Goal: Information Seeking & Learning: Compare options

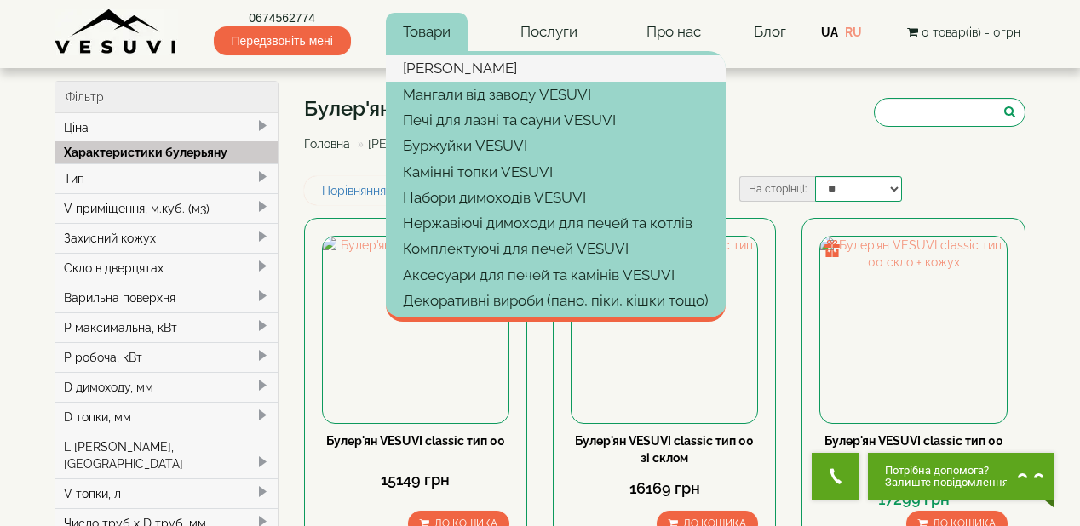
click at [437, 68] on link "[PERSON_NAME]" at bounding box center [556, 68] width 340 height 26
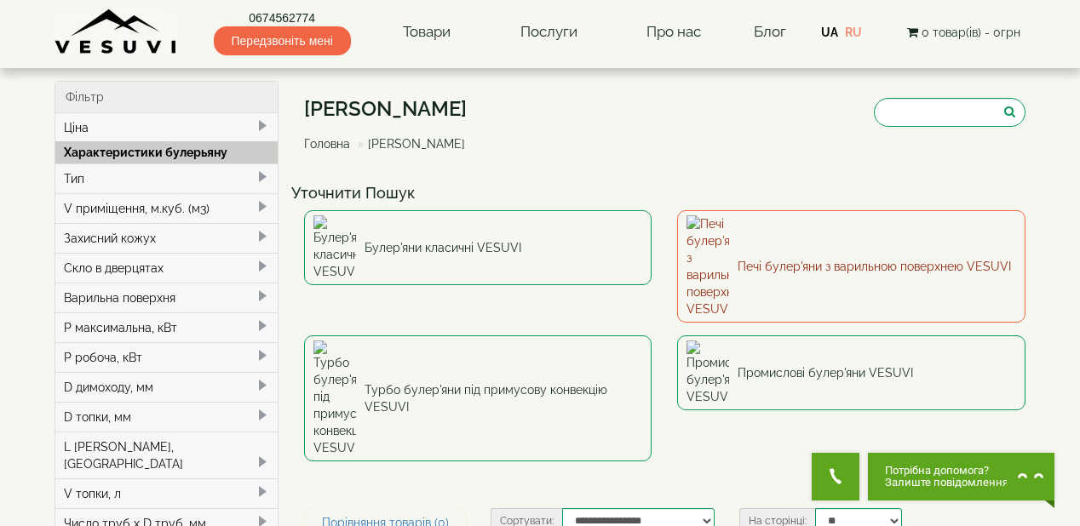
click at [734, 238] on link "Печі булер'яни з варильною поверхнею VESUVI" at bounding box center [851, 266] width 348 height 112
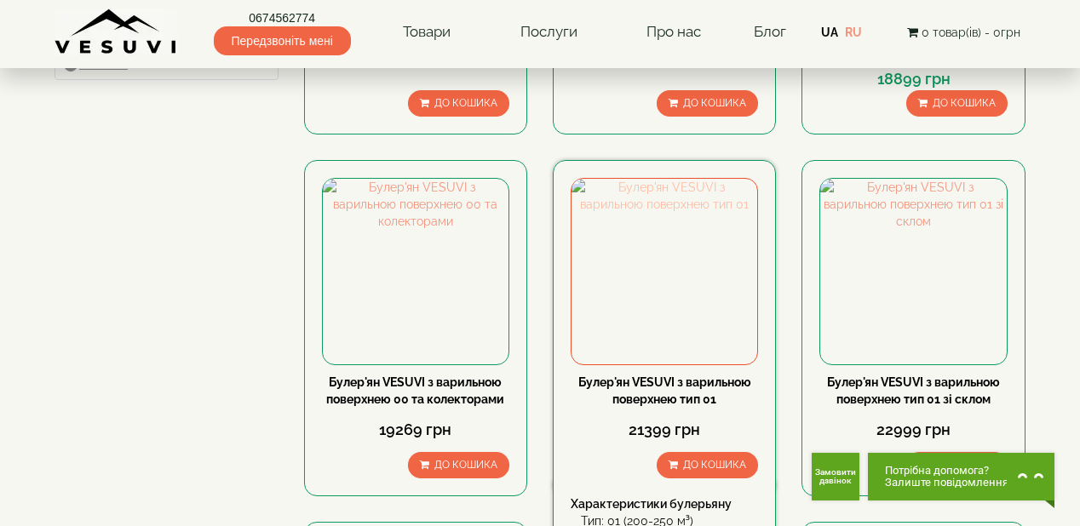
scroll to position [886, 0]
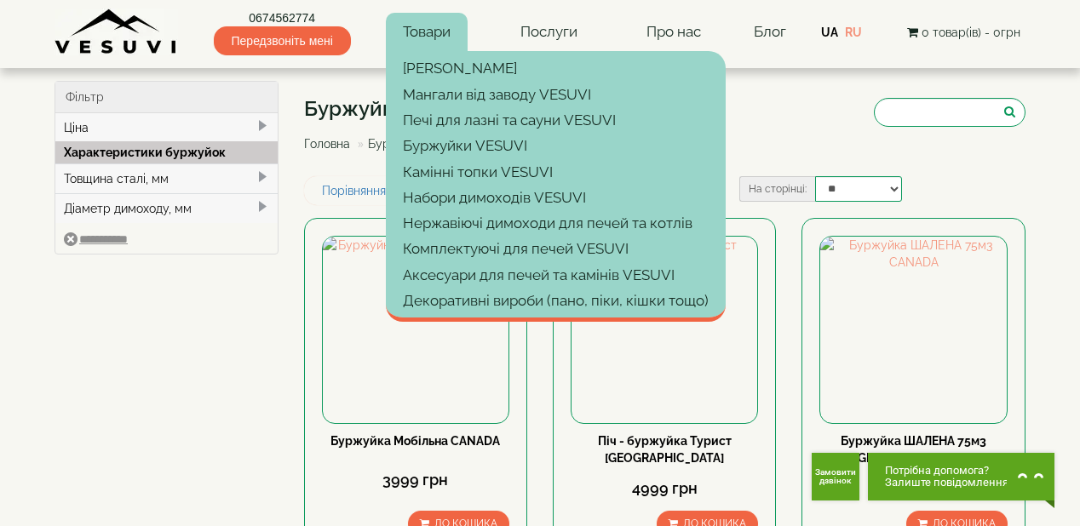
click at [417, 33] on link "Товари" at bounding box center [427, 32] width 82 height 39
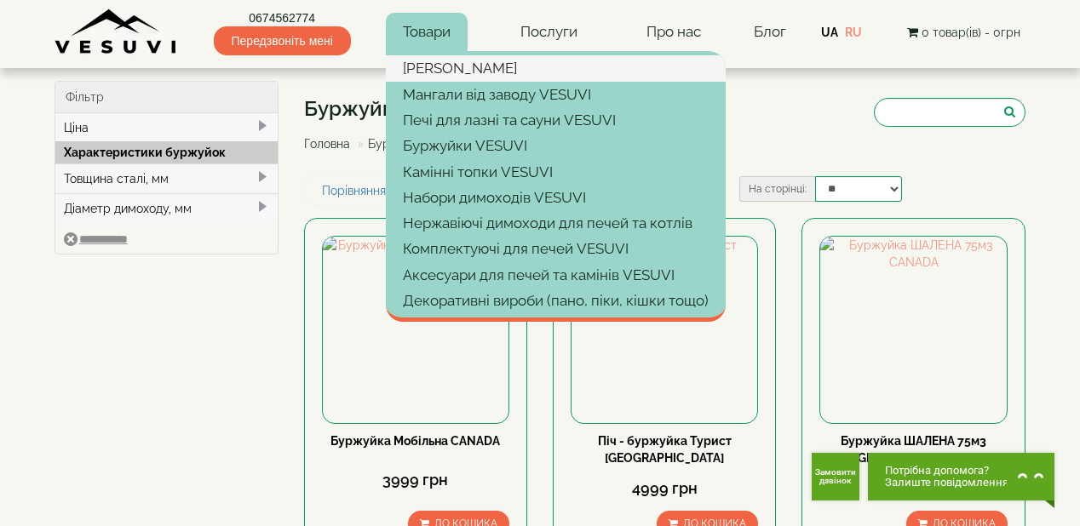
click at [443, 66] on link "[PERSON_NAME]" at bounding box center [556, 68] width 340 height 26
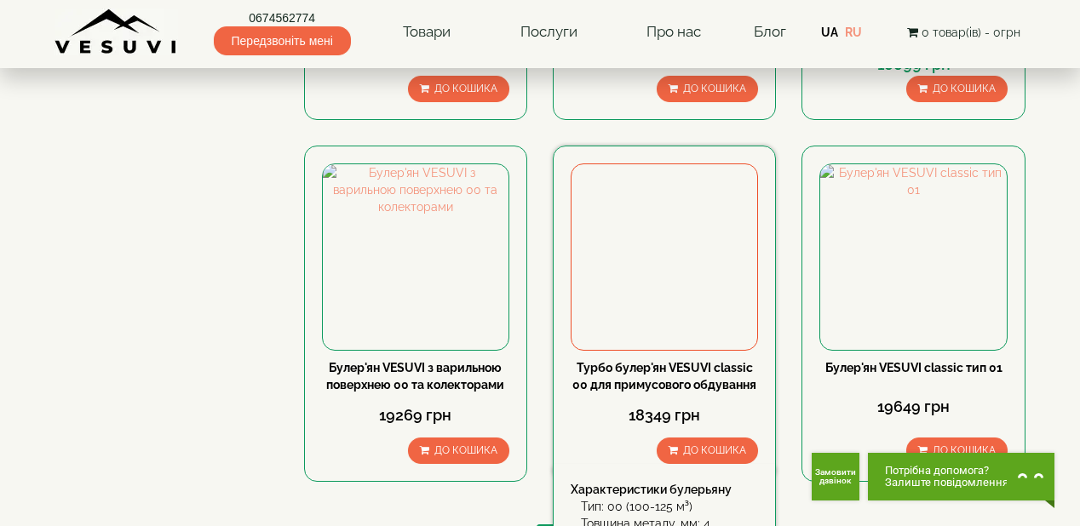
scroll to position [1908, 0]
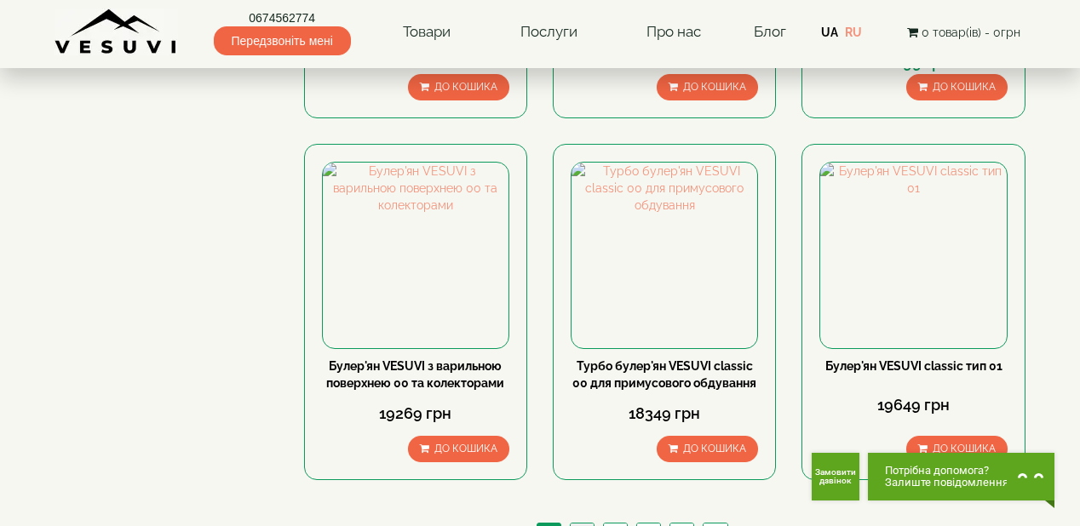
click at [583, 524] on link "2" at bounding box center [582, 533] width 24 height 18
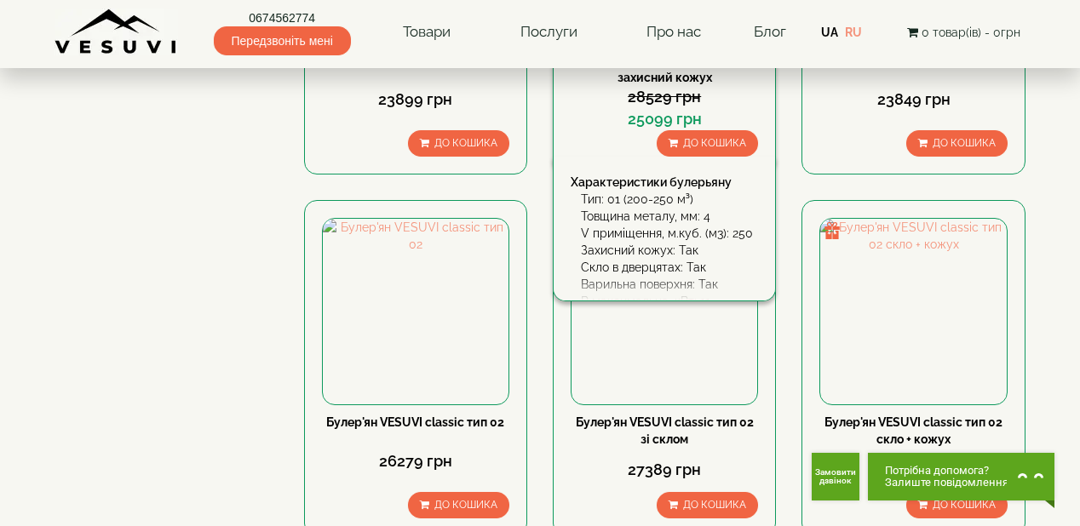
scroll to position [1840, 0]
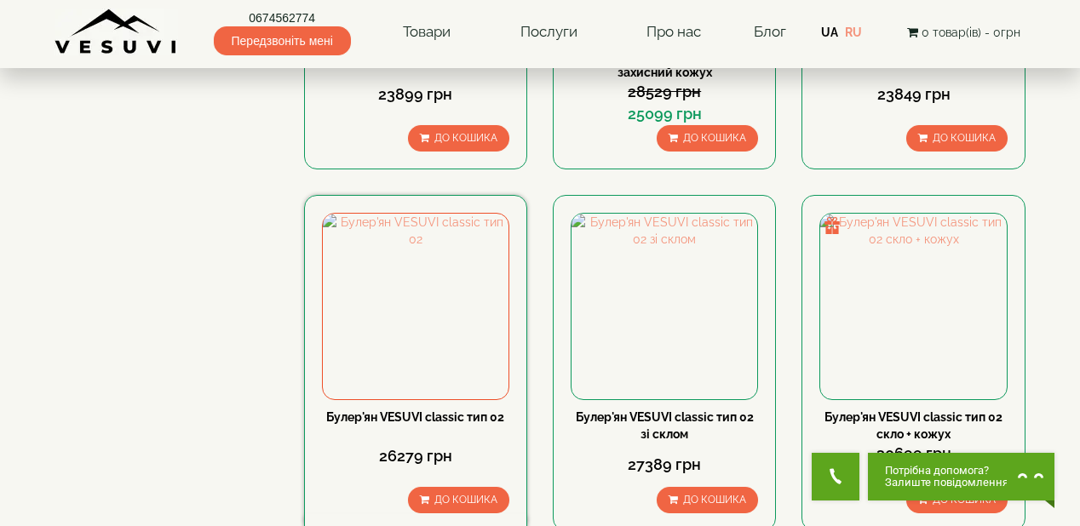
click at [462, 410] on link "Булер'ян VESUVI classic тип 02" at bounding box center [415, 417] width 178 height 14
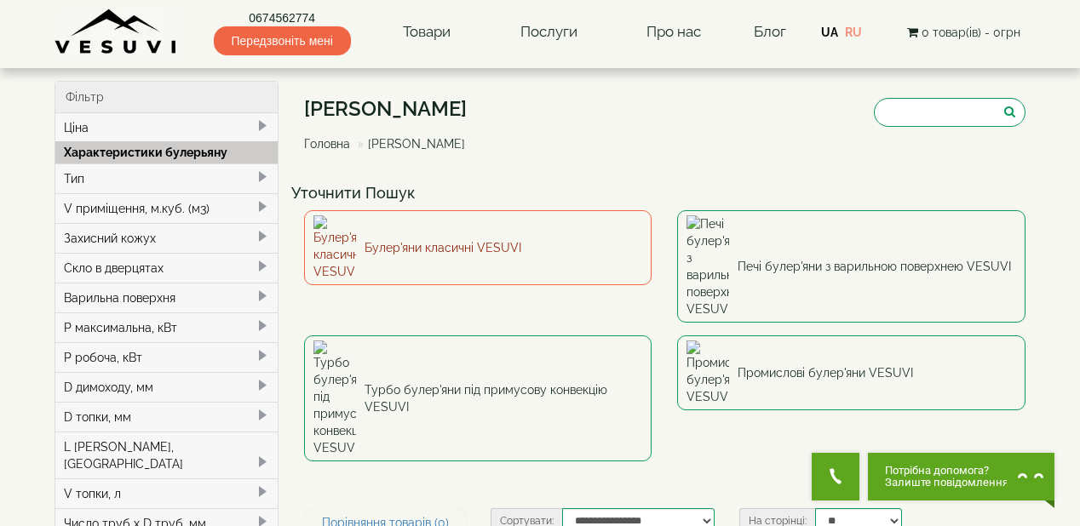
click at [501, 227] on link "Булер'яни класичні VESUVI" at bounding box center [478, 247] width 348 height 75
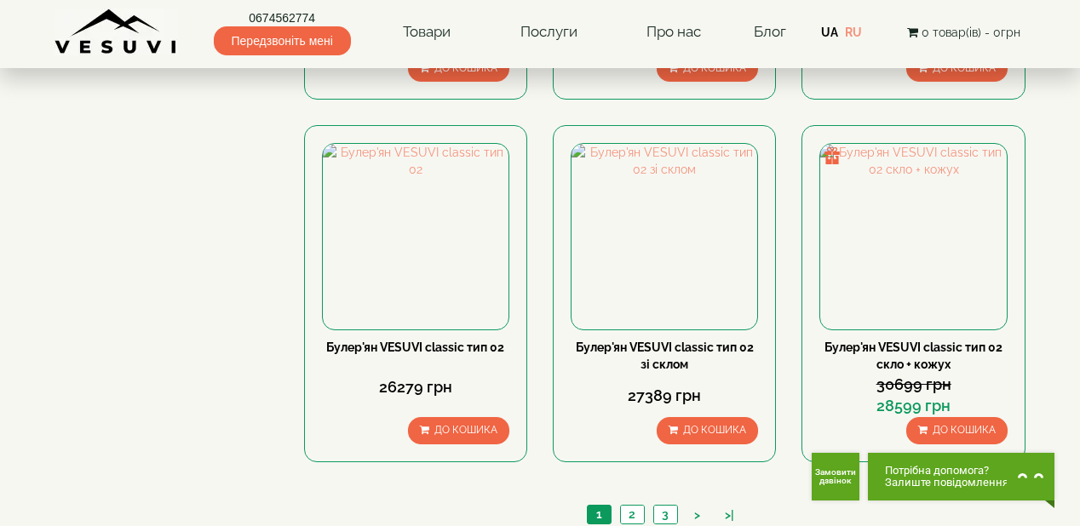
scroll to position [1567, 0]
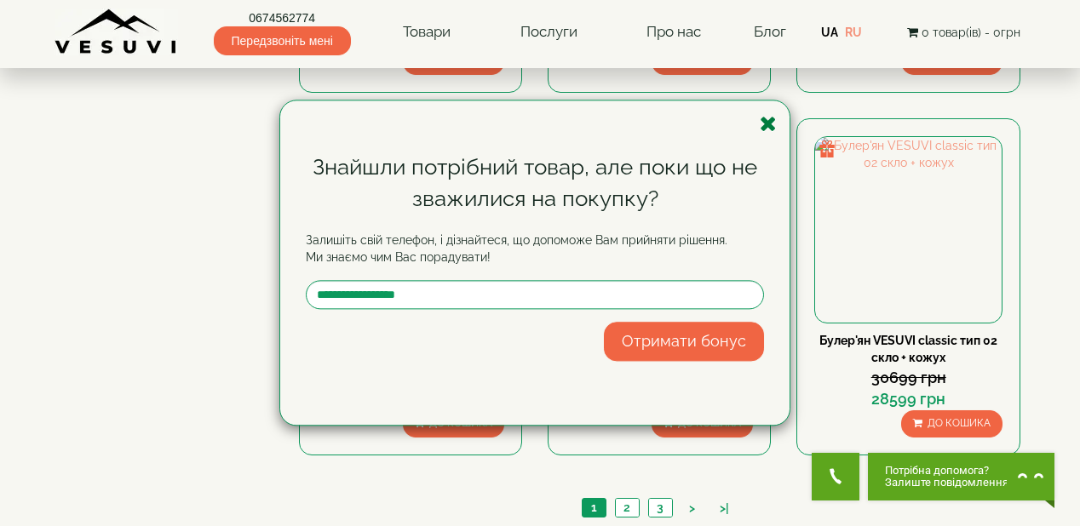
click at [766, 126] on icon "button" at bounding box center [768, 123] width 17 height 21
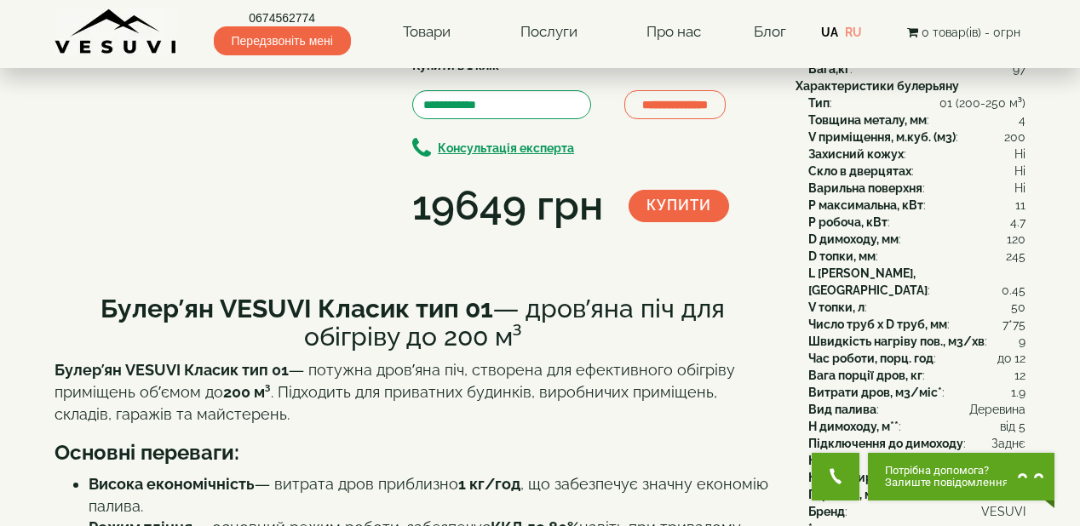
scroll to position [68, 0]
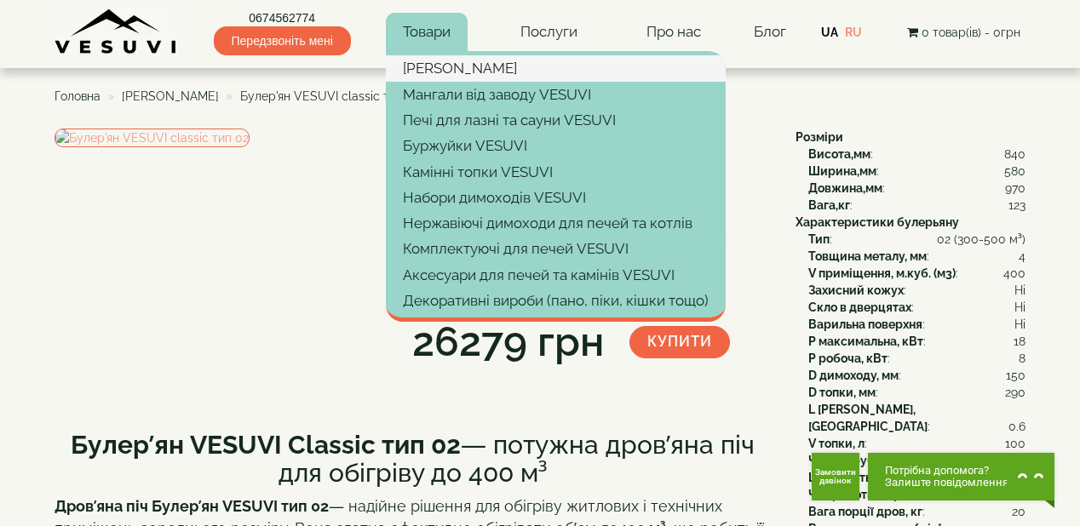
click at [436, 65] on link "[PERSON_NAME]" at bounding box center [556, 68] width 340 height 26
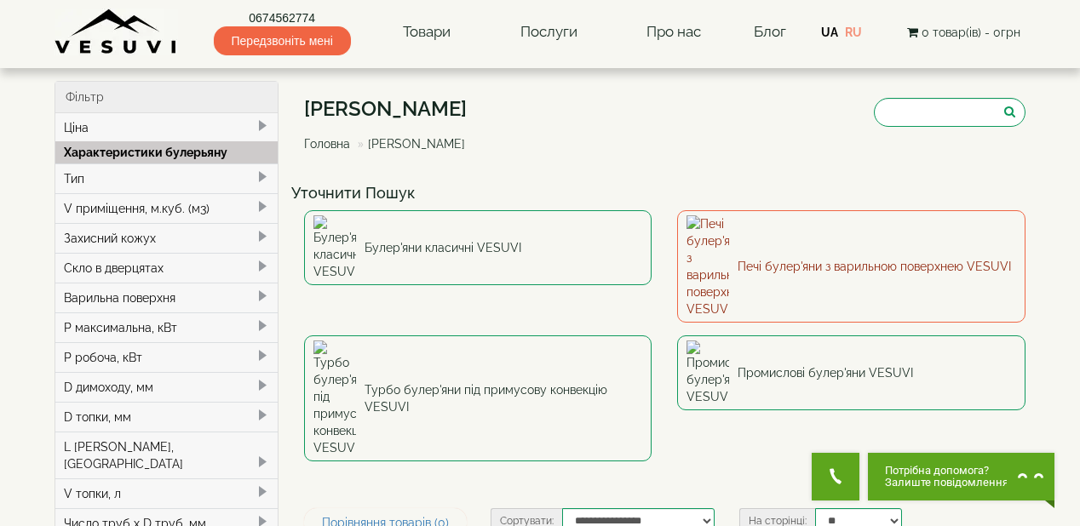
click at [758, 232] on link "Печі булер'яни з варильною поверхнею VESUVI" at bounding box center [851, 266] width 348 height 112
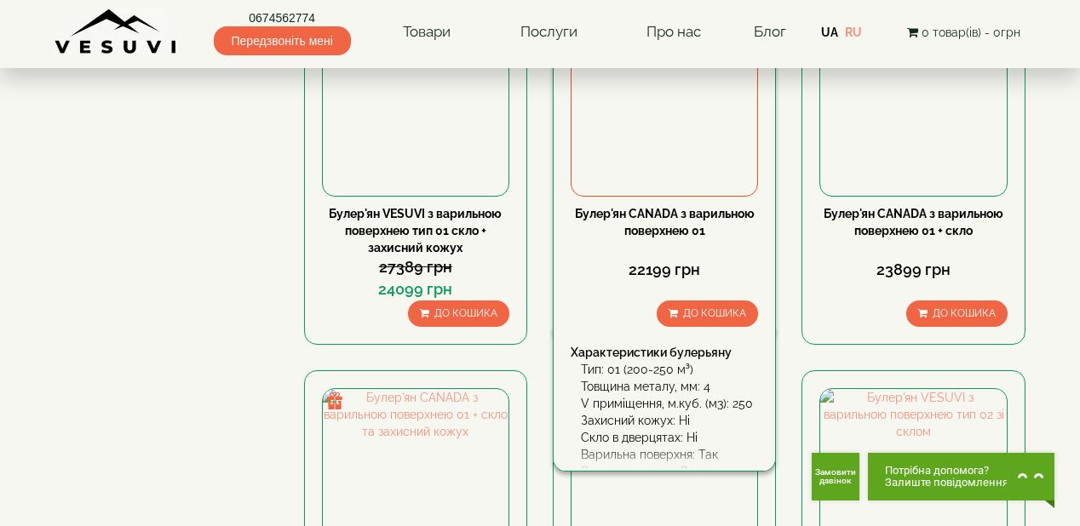
scroll to position [1567, 0]
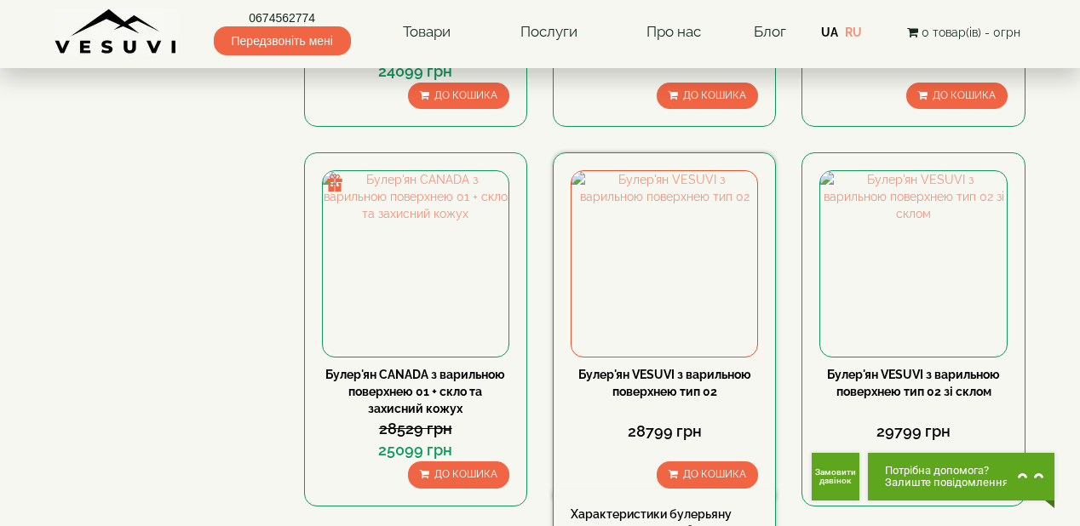
drag, startPoint x: 692, startPoint y: 385, endPoint x: 643, endPoint y: 389, distance: 48.7
click at [643, 389] on link "Булер'ян VESUVI з варильною поверхнею тип 02" at bounding box center [664, 383] width 173 height 31
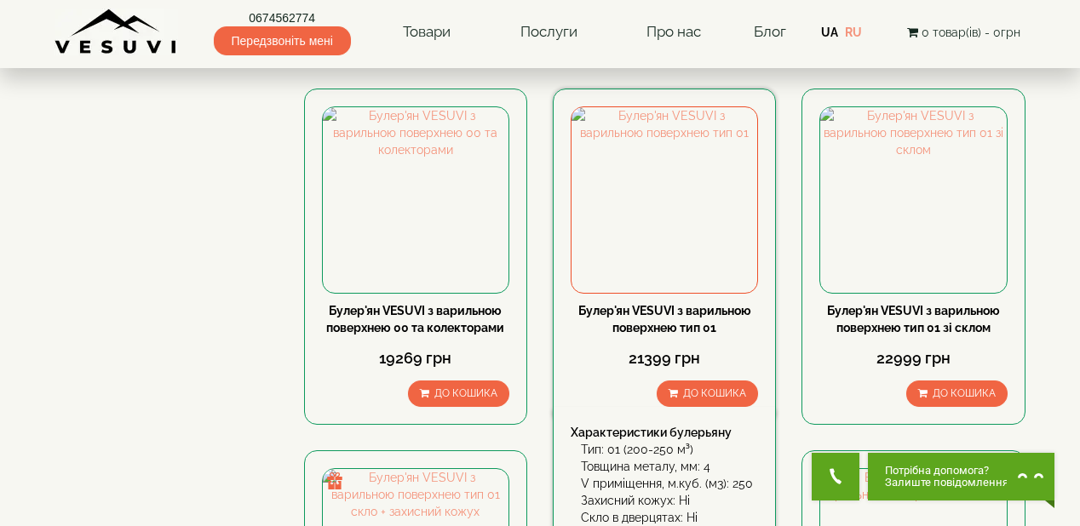
scroll to position [954, 0]
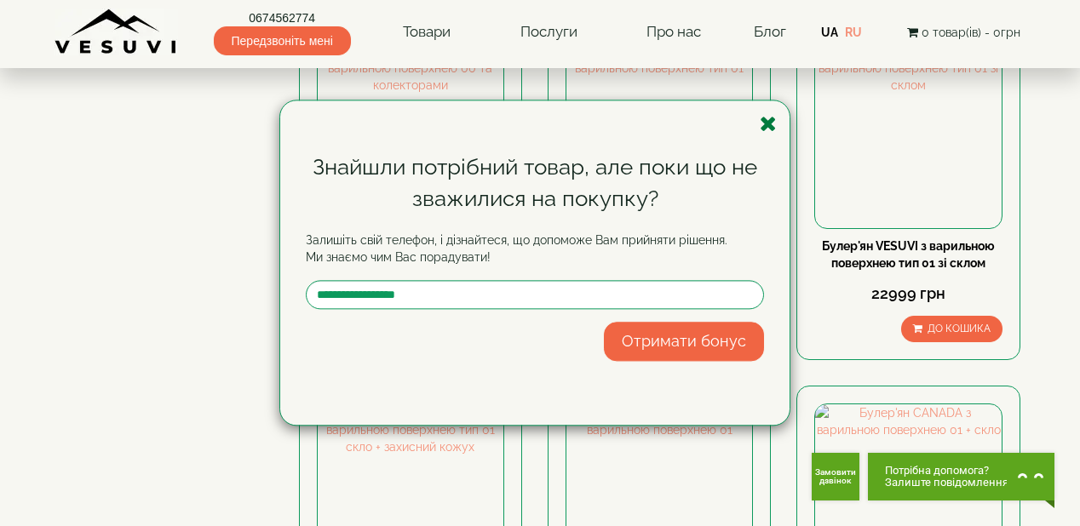
click at [766, 118] on icon "button" at bounding box center [768, 123] width 17 height 21
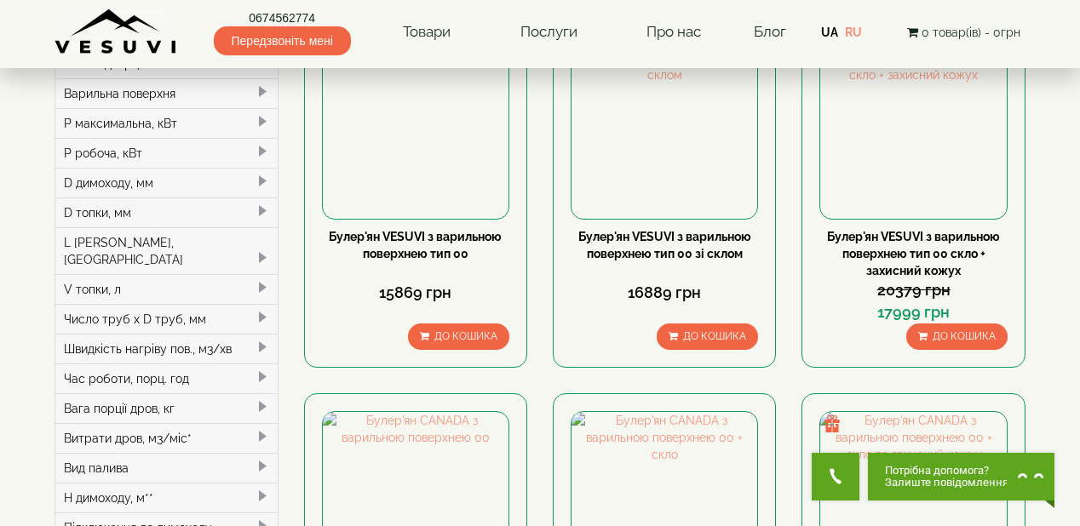
scroll to position [0, 0]
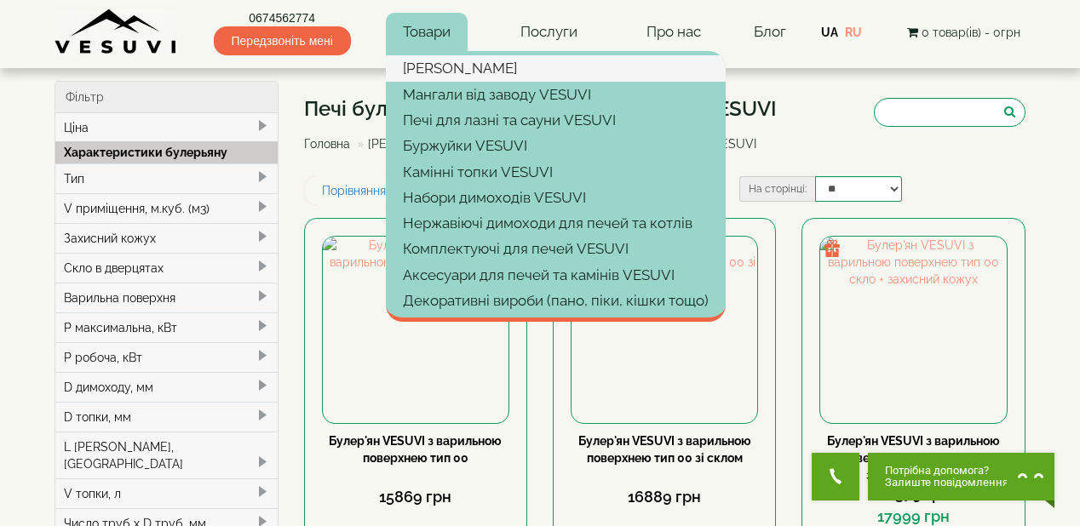
click at [436, 65] on link "[PERSON_NAME]" at bounding box center [556, 68] width 340 height 26
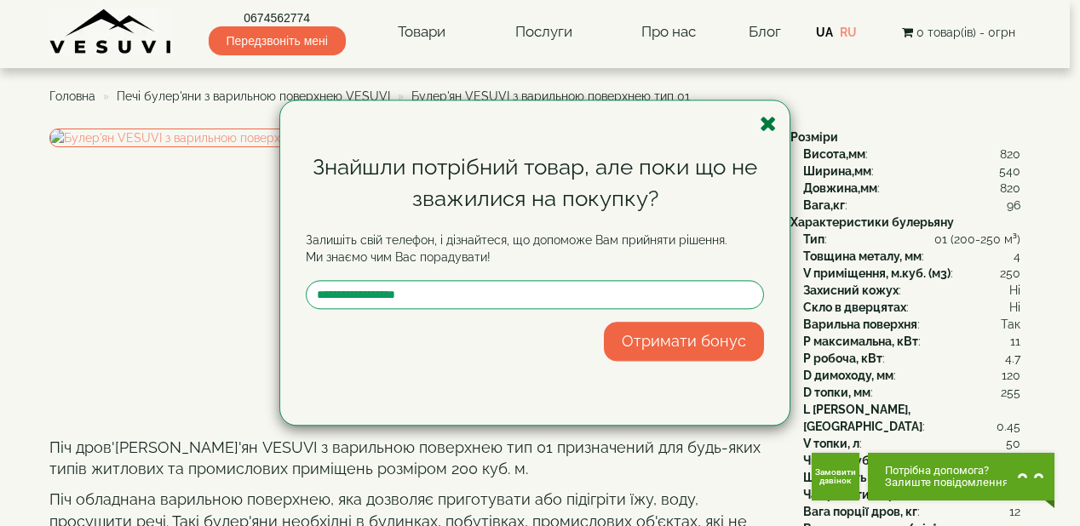
click at [766, 120] on icon "button" at bounding box center [768, 123] width 17 height 21
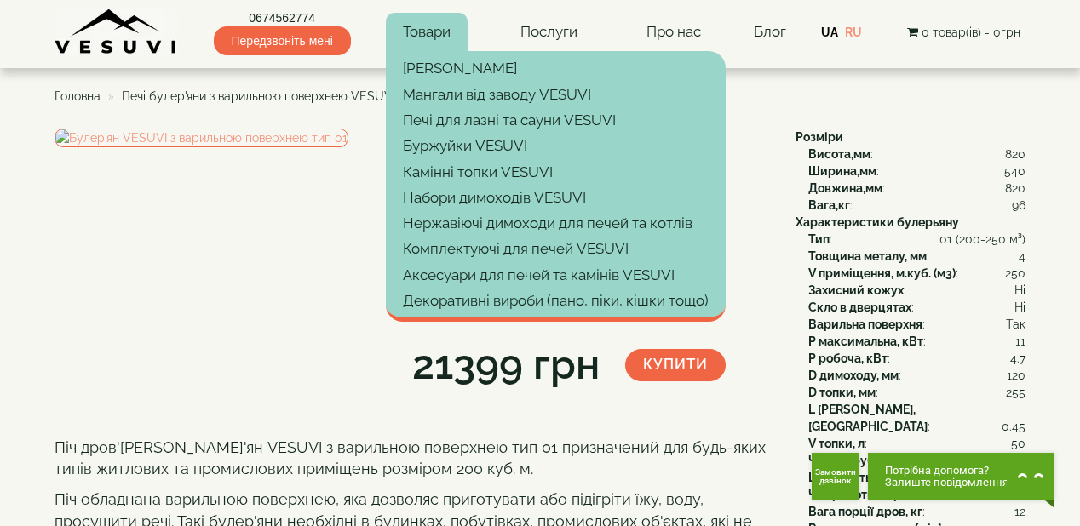
click at [430, 38] on link "Товари" at bounding box center [427, 32] width 82 height 39
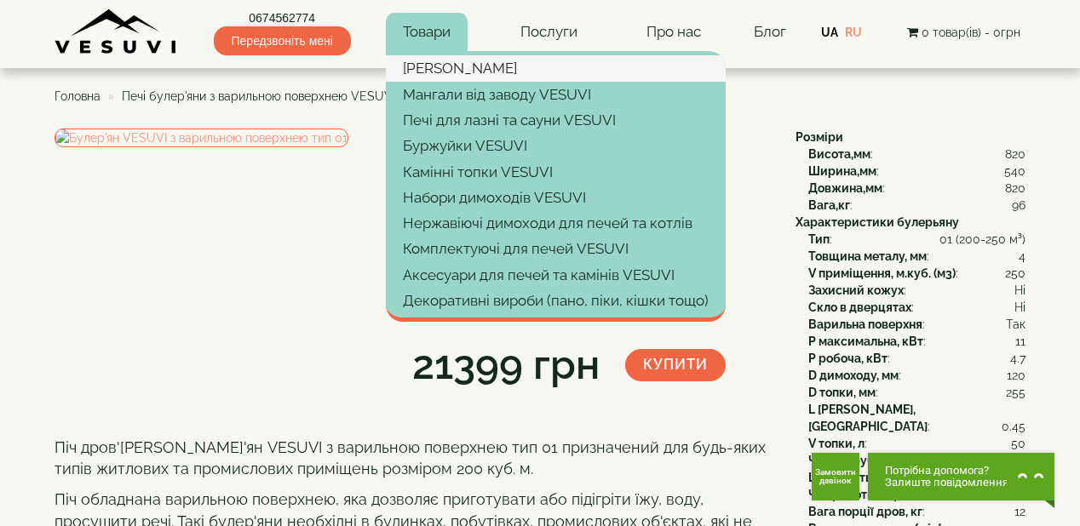
click at [438, 68] on link "[PERSON_NAME]" at bounding box center [556, 68] width 340 height 26
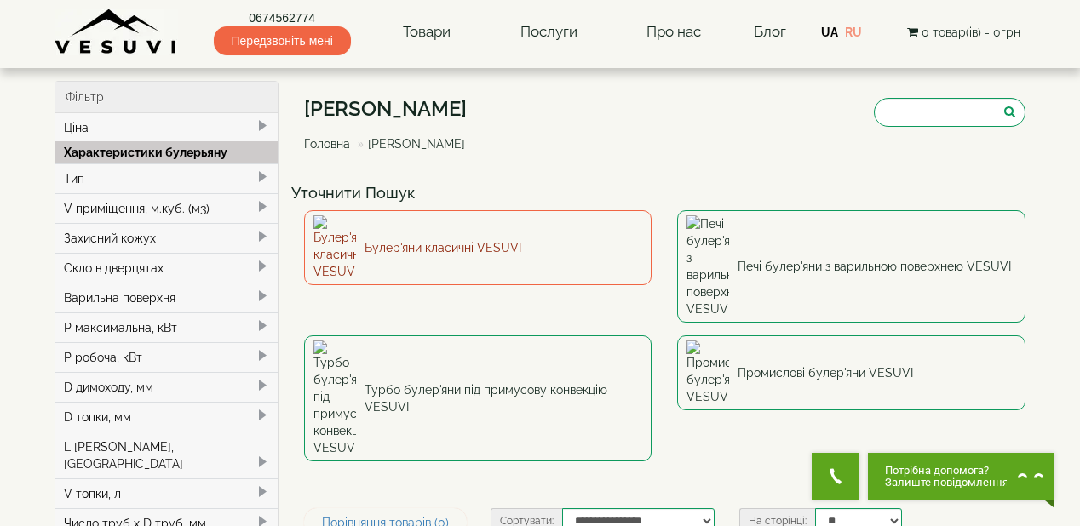
click at [416, 234] on link "Булер'яни класичні VESUVI" at bounding box center [478, 247] width 348 height 75
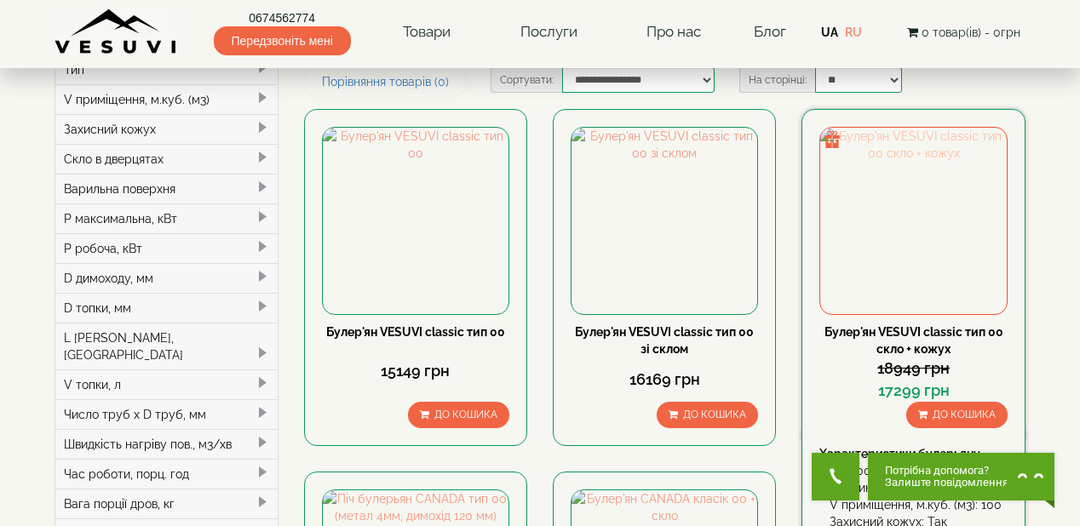
scroll to position [136, 0]
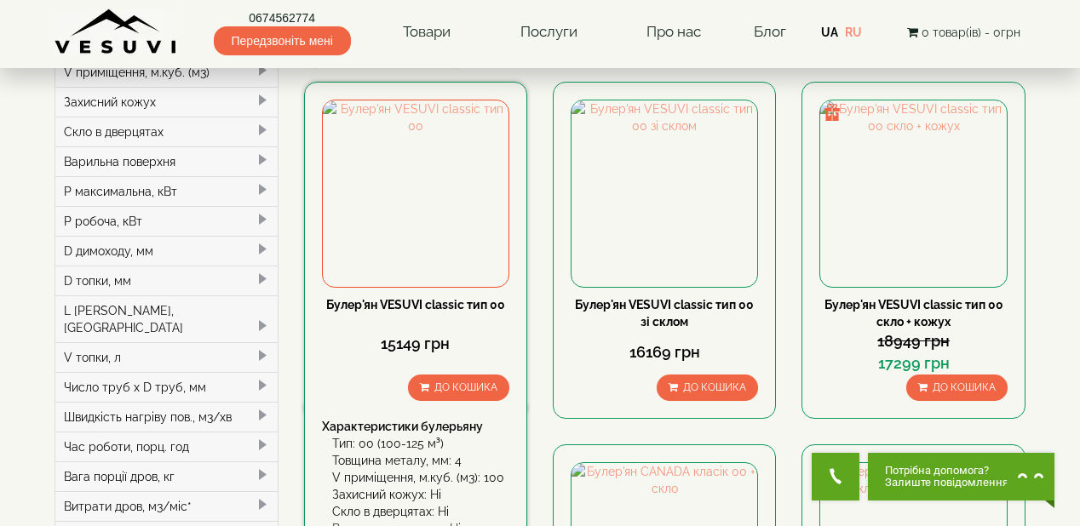
click at [420, 301] on link "Булер'ян VESUVI classic тип 00" at bounding box center [415, 305] width 179 height 14
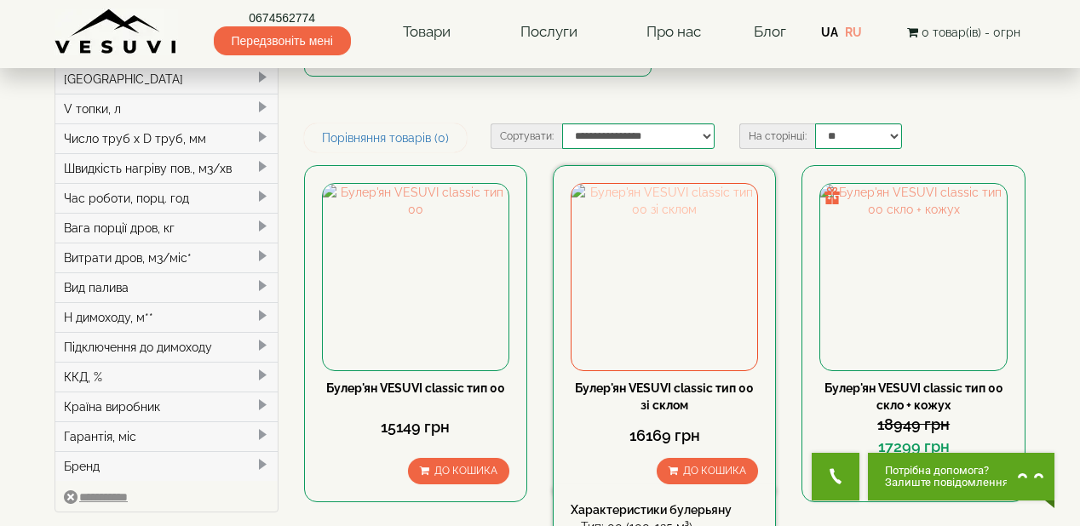
scroll to position [409, 0]
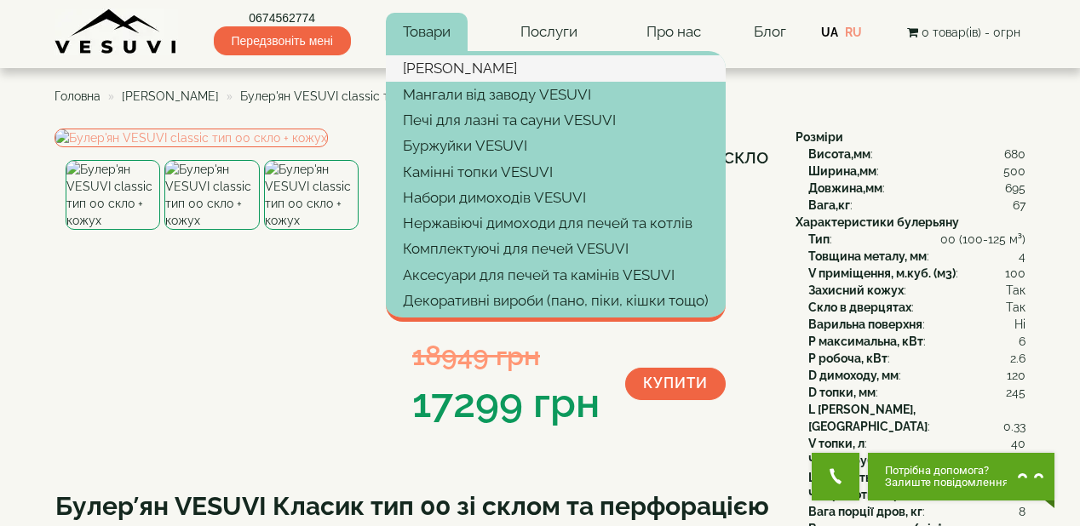
click at [433, 61] on link "[PERSON_NAME]" at bounding box center [556, 68] width 340 height 26
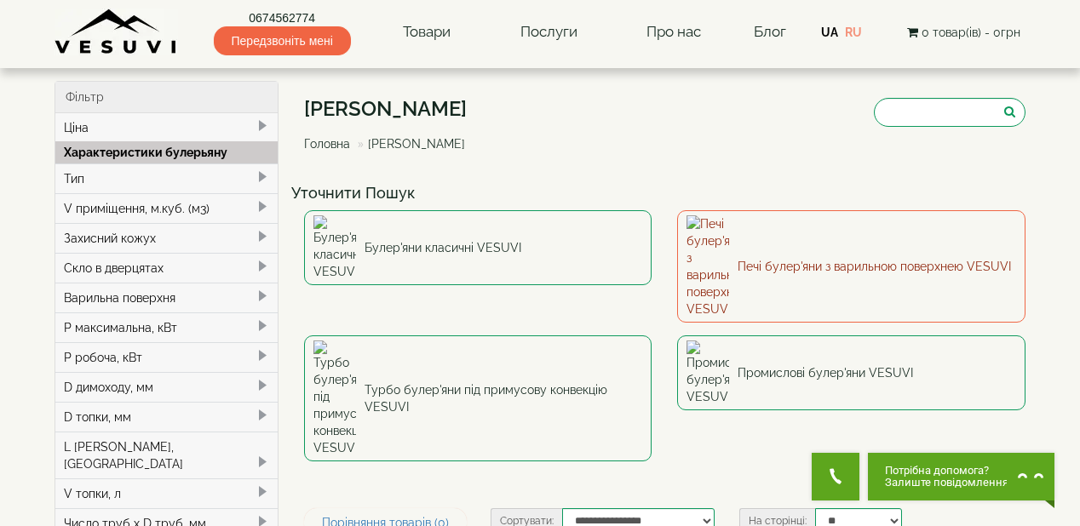
click at [785, 232] on link "Печі булер'яни з варильною поверхнею VESUVI" at bounding box center [851, 266] width 348 height 112
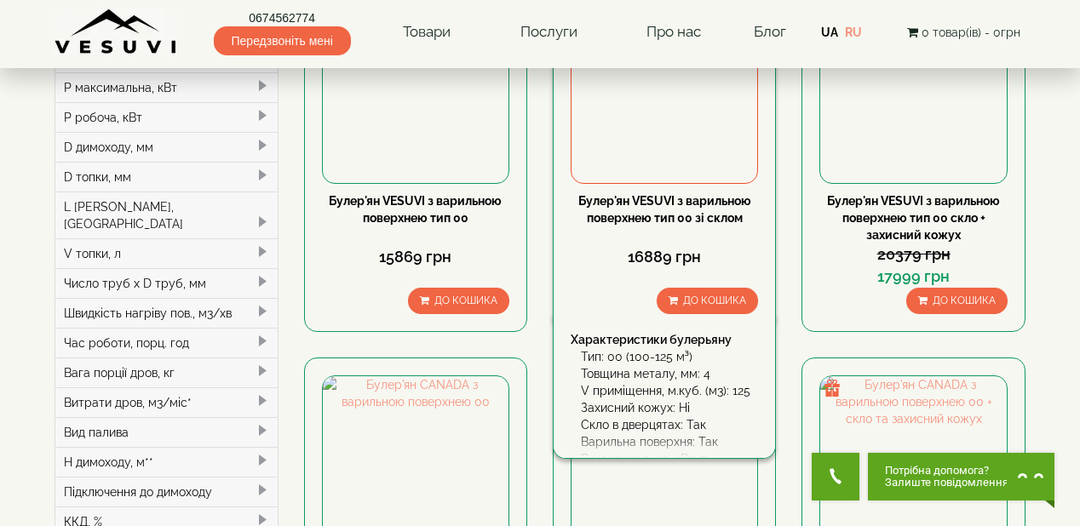
scroll to position [273, 0]
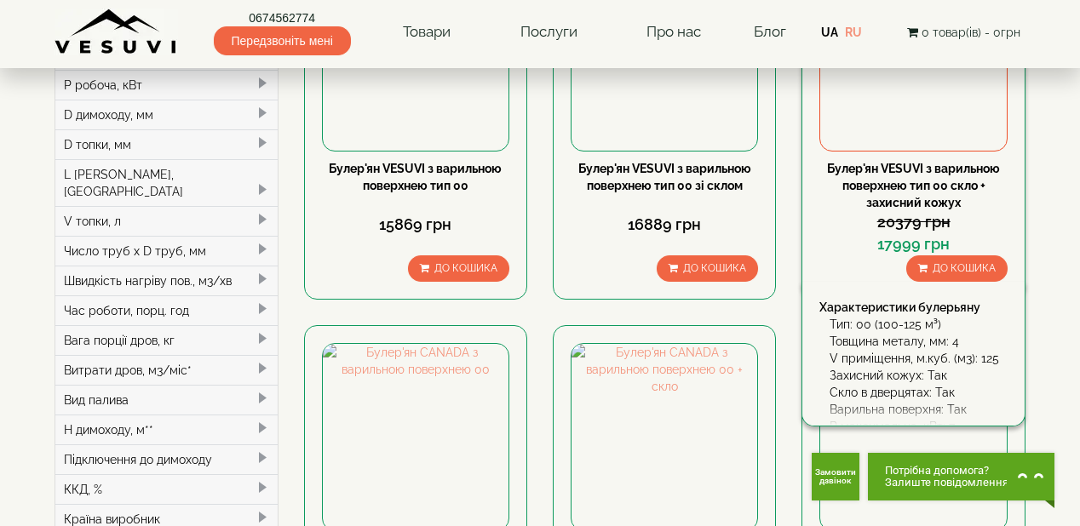
click at [910, 191] on link "Булер'ян VESUVI з варильною поверхнею тип 00 скло + захисний кожух" at bounding box center [913, 186] width 173 height 48
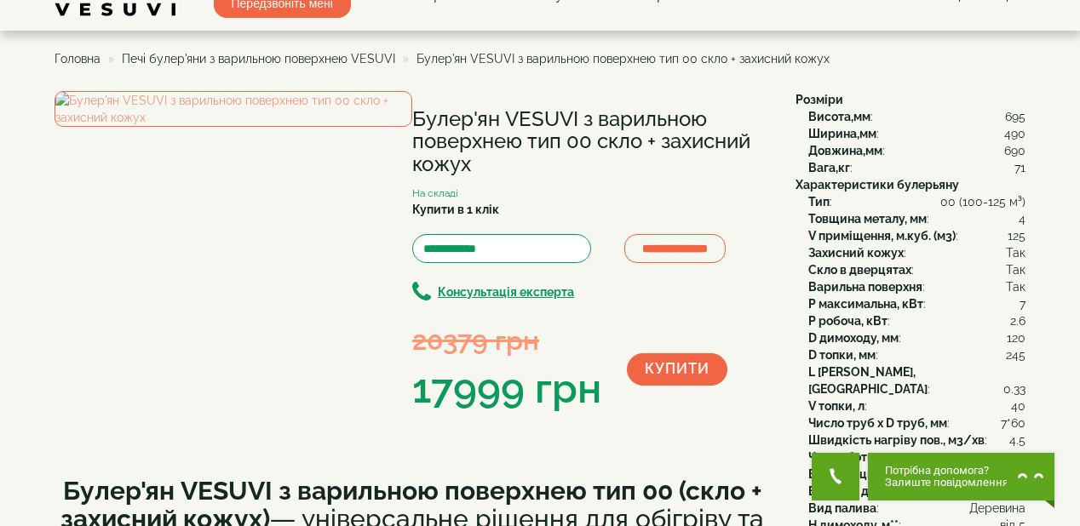
scroll to position [68, 0]
